Goal: Transaction & Acquisition: Purchase product/service

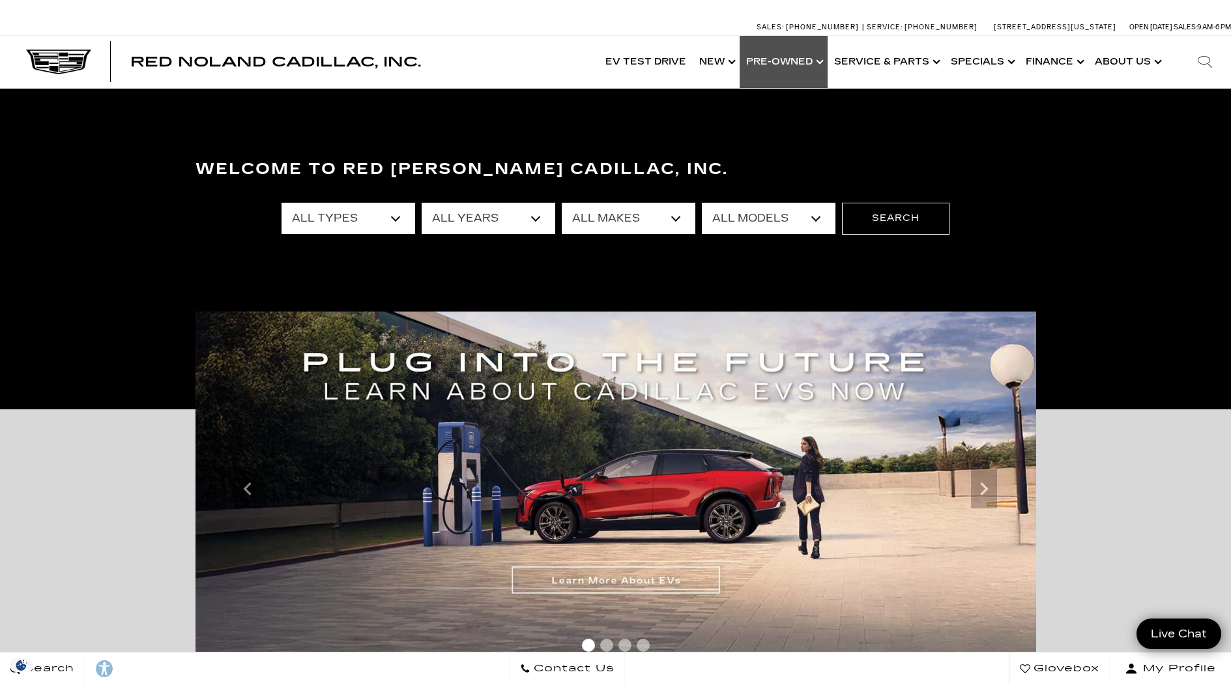
click at [783, 63] on link "Show Pre-Owned" at bounding box center [784, 62] width 88 height 52
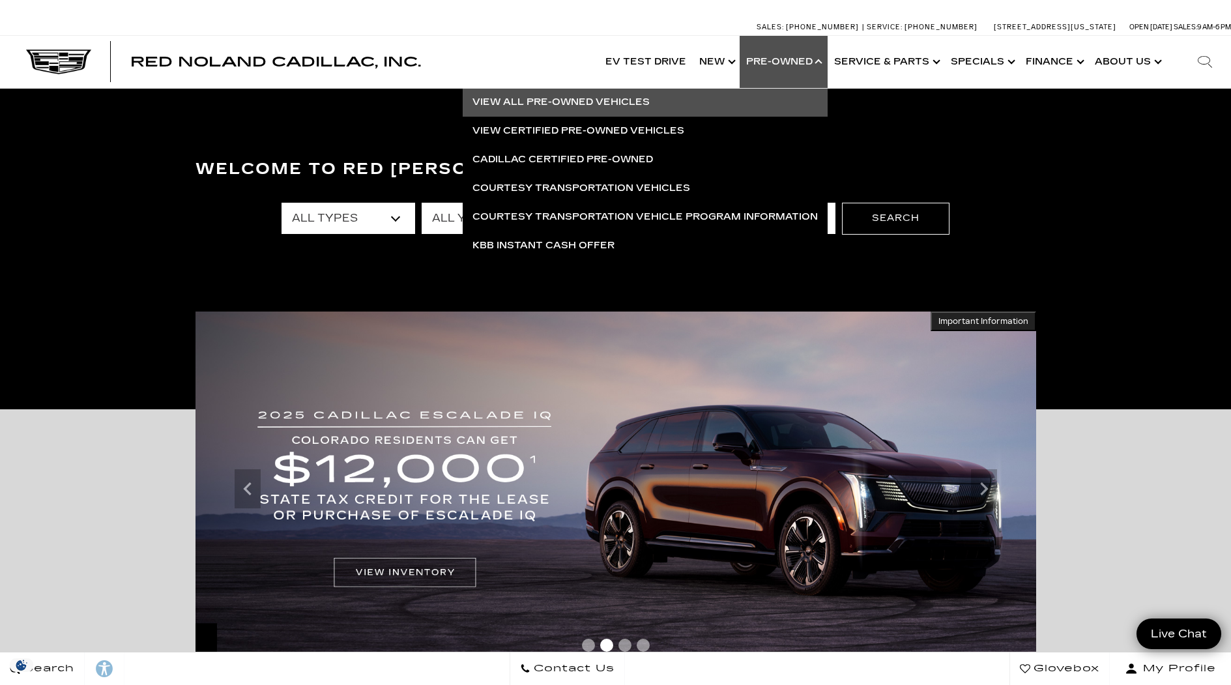
click at [599, 106] on link "View All Pre-Owned Vehicles" at bounding box center [645, 102] width 365 height 29
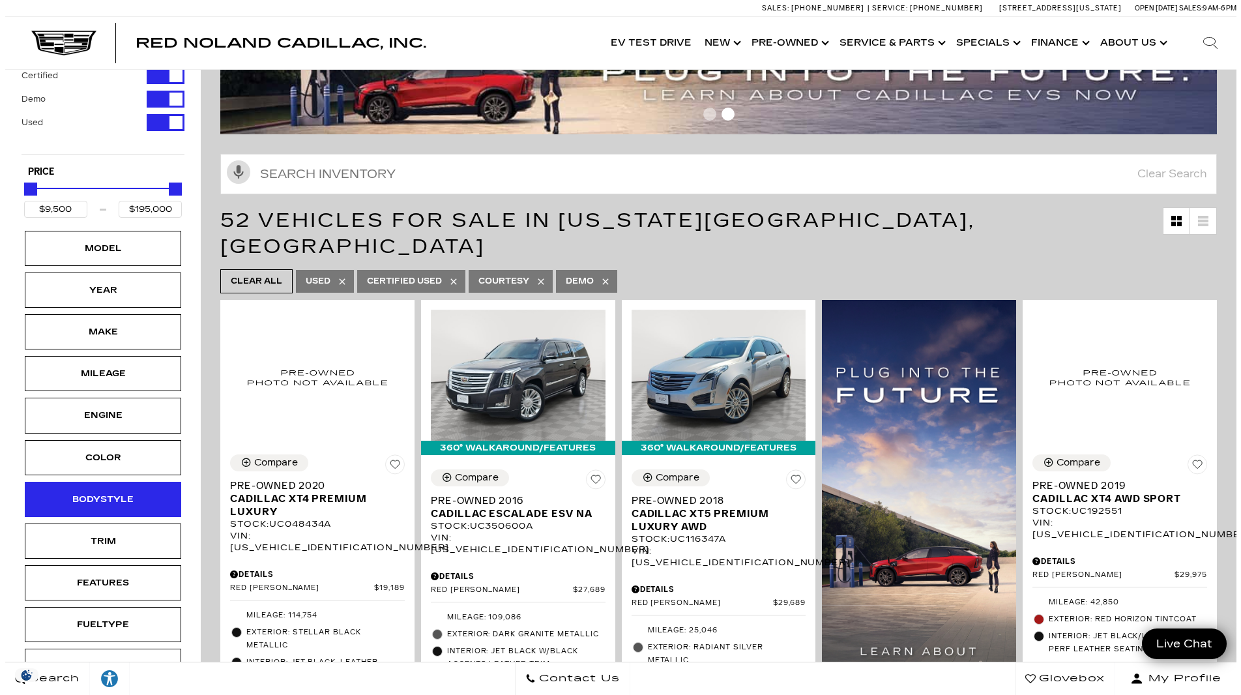
scroll to position [64, 0]
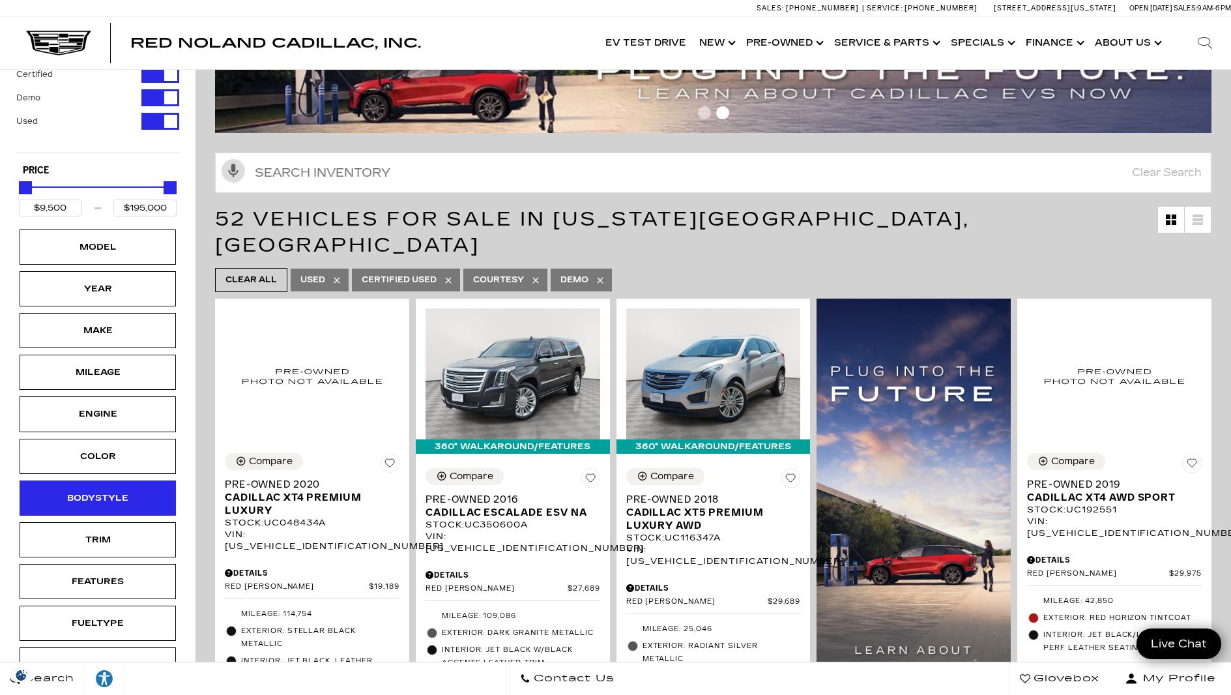
click at [120, 488] on div "Bodystyle" at bounding box center [98, 497] width 156 height 35
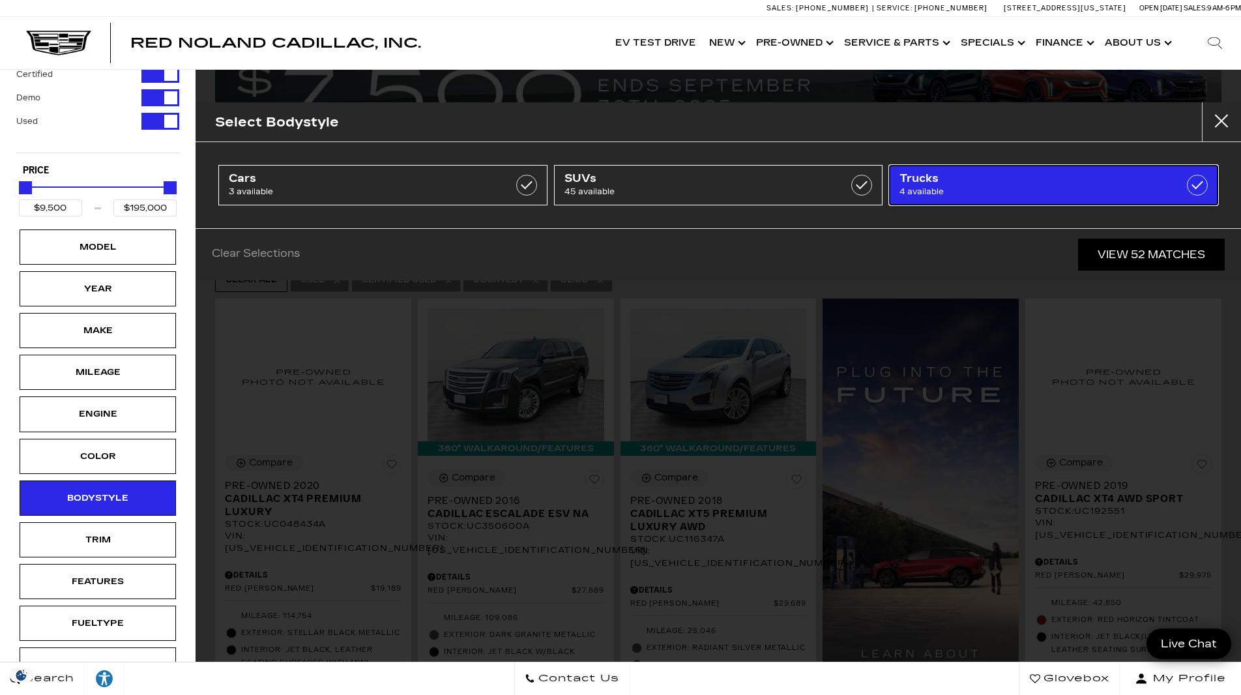
click at [935, 187] on span "4 available" at bounding box center [1030, 191] width 262 height 13
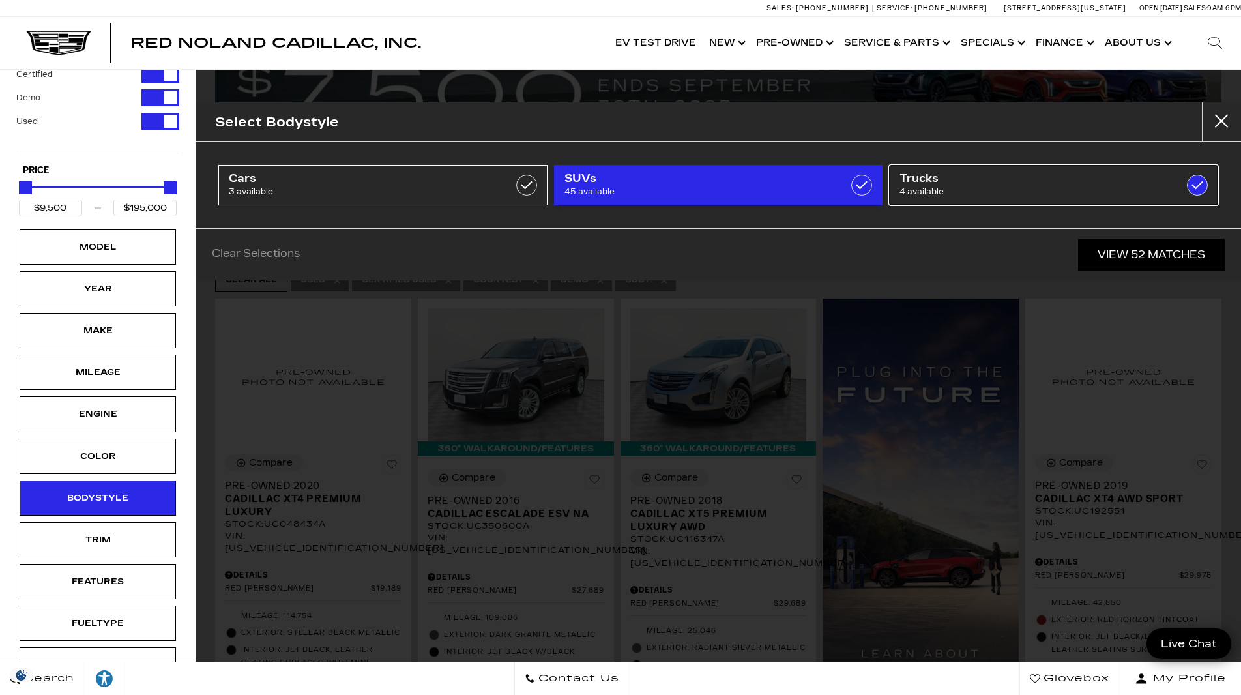
type input "$34,689"
checkbox input "true"
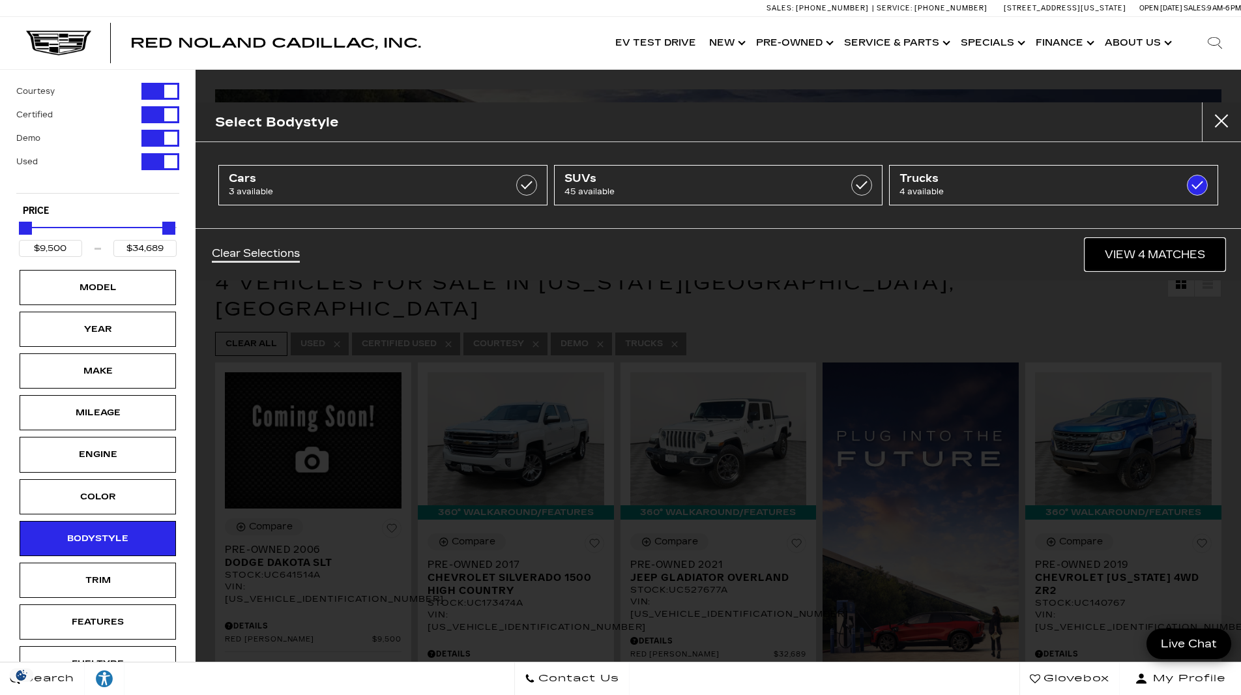
click at [1154, 252] on link "View 4 Matches" at bounding box center [1154, 255] width 139 height 32
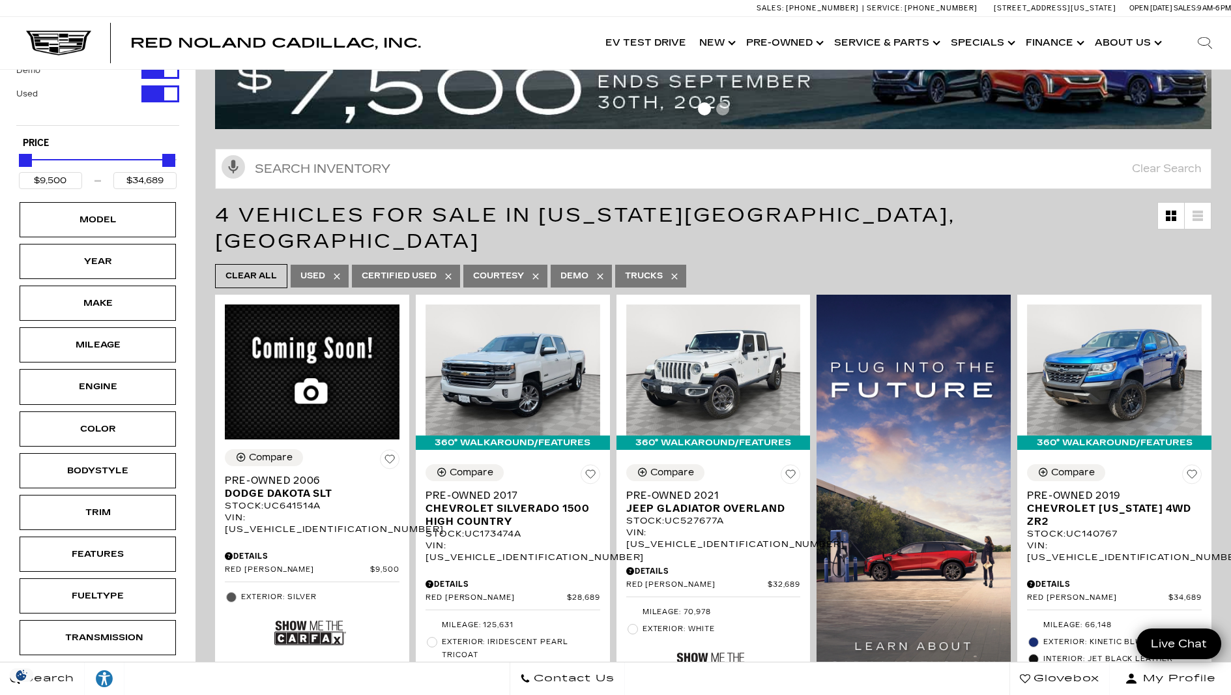
scroll to position [66, 0]
